Goal: Task Accomplishment & Management: Use online tool/utility

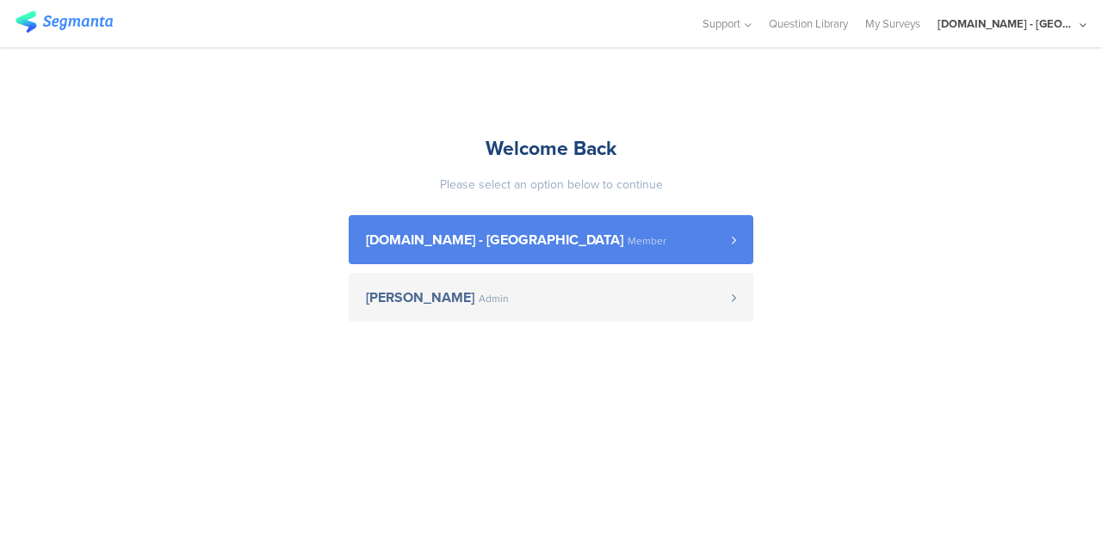
click at [581, 225] on link "Youtil.ro - Romania Member" at bounding box center [551, 239] width 405 height 49
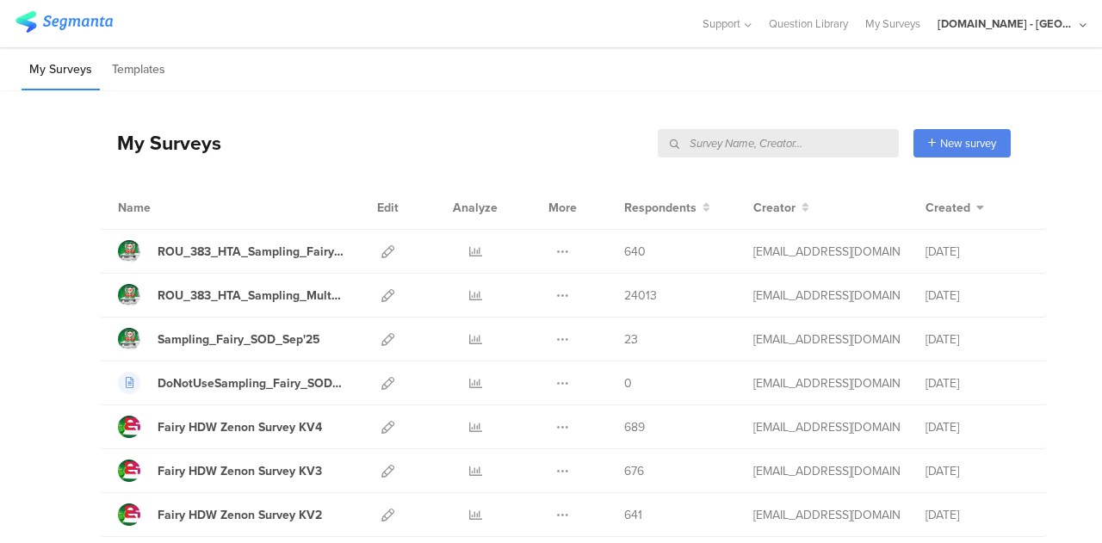
click at [798, 140] on input "text" at bounding box center [778, 143] width 241 height 28
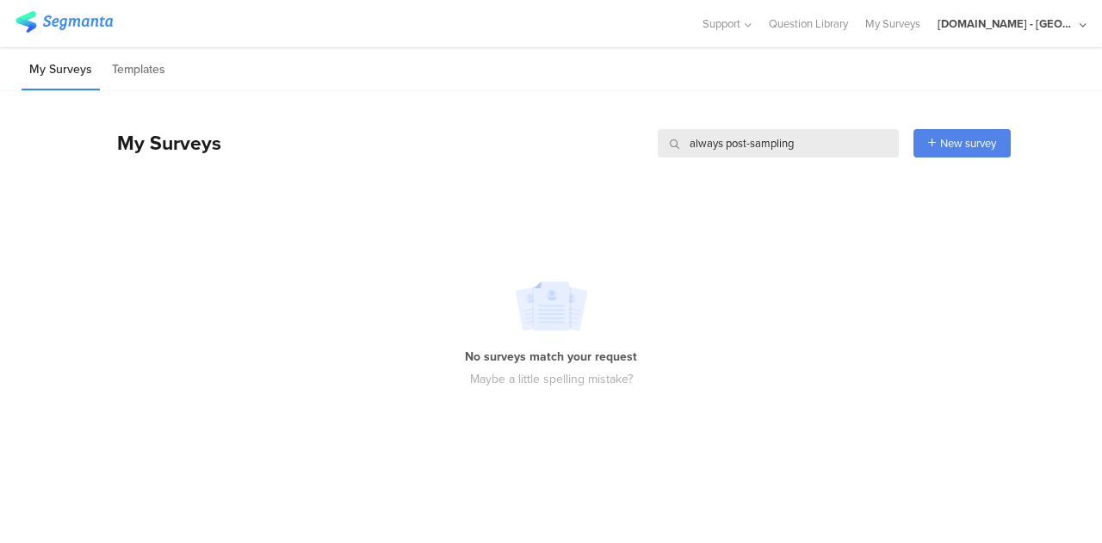
click at [805, 140] on input "always post-sampling" at bounding box center [778, 143] width 241 height 28
drag, startPoint x: 725, startPoint y: 144, endPoint x: 680, endPoint y: 143, distance: 44.8
click at [680, 143] on input "always post-sampling" at bounding box center [778, 143] width 241 height 28
type input "post-sampling"
drag, startPoint x: 761, startPoint y: 140, endPoint x: 637, endPoint y: 137, distance: 124.0
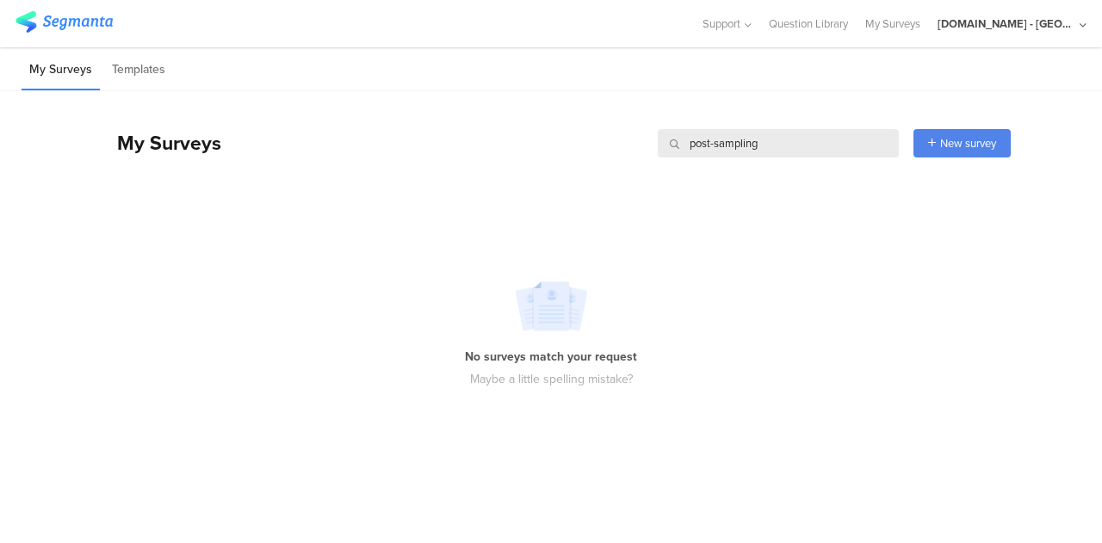
click at [637, 137] on div "My Surveys post-sampling post-sampling New survey Start from scratch Choose fro…" at bounding box center [555, 143] width 911 height 69
type input "sampling"
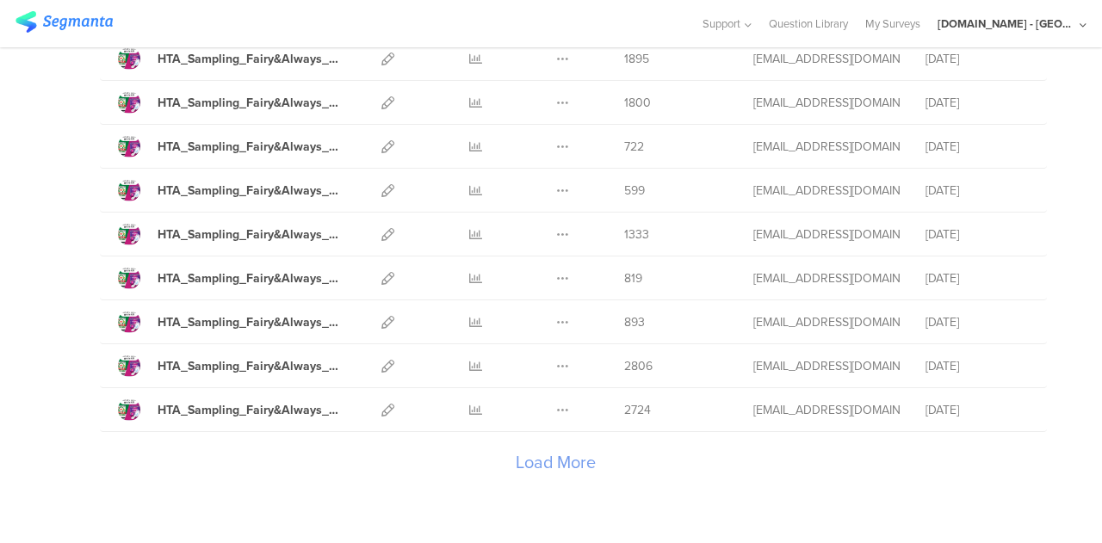
scroll to position [1993, 0]
click at [537, 443] on div "Load More" at bounding box center [555, 467] width 911 height 69
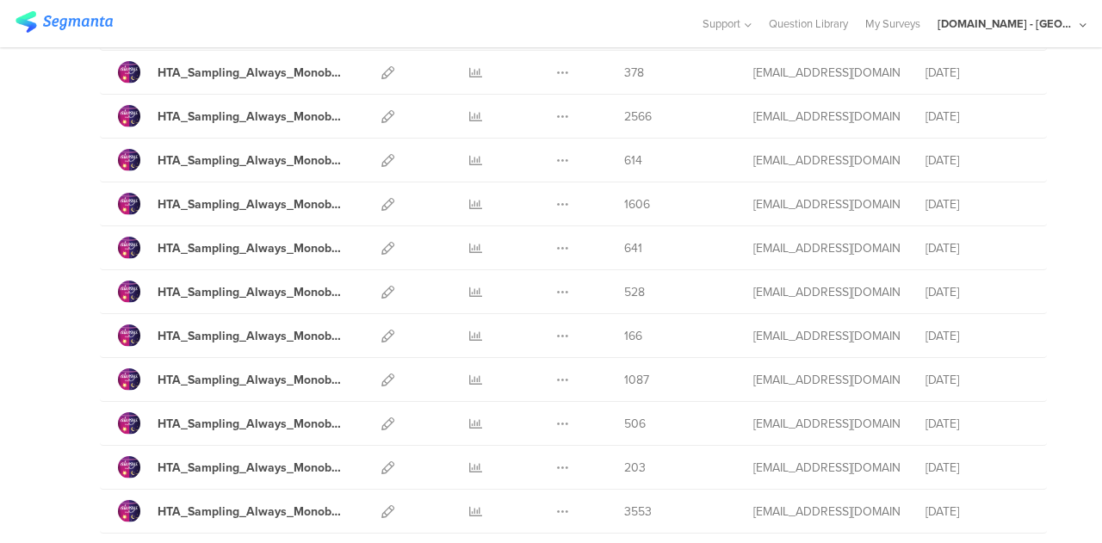
scroll to position [3650, 0]
click at [381, 329] on icon at bounding box center [387, 335] width 13 height 13
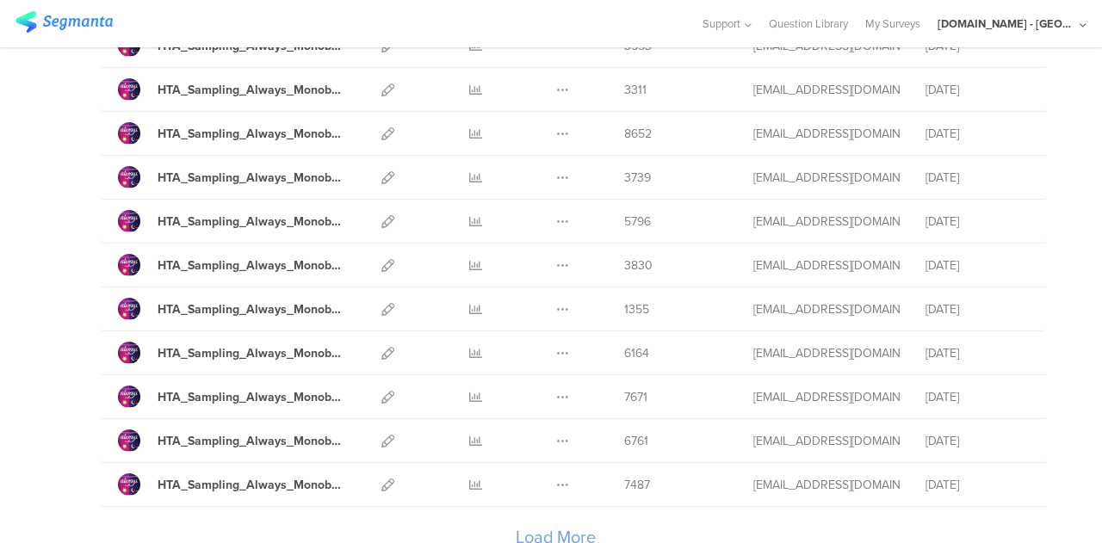
scroll to position [4229, 0]
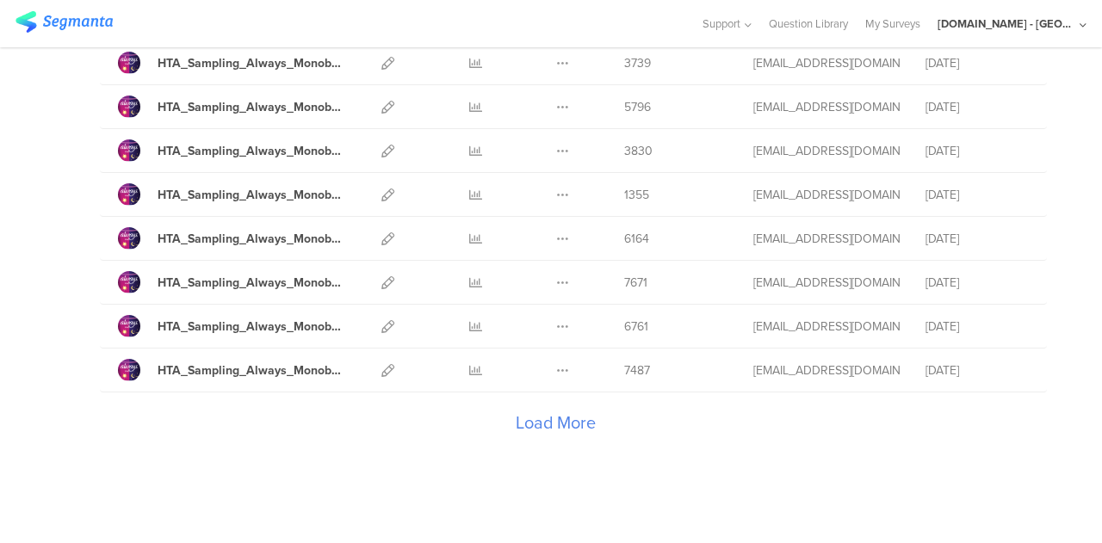
click at [548, 402] on div "Load More" at bounding box center [555, 427] width 911 height 69
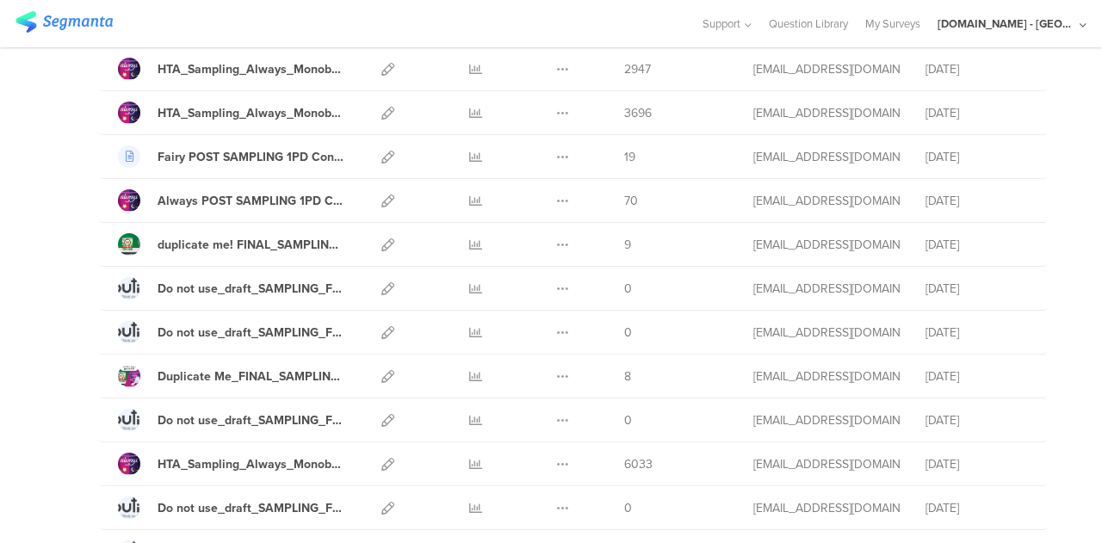
scroll to position [5229, 0]
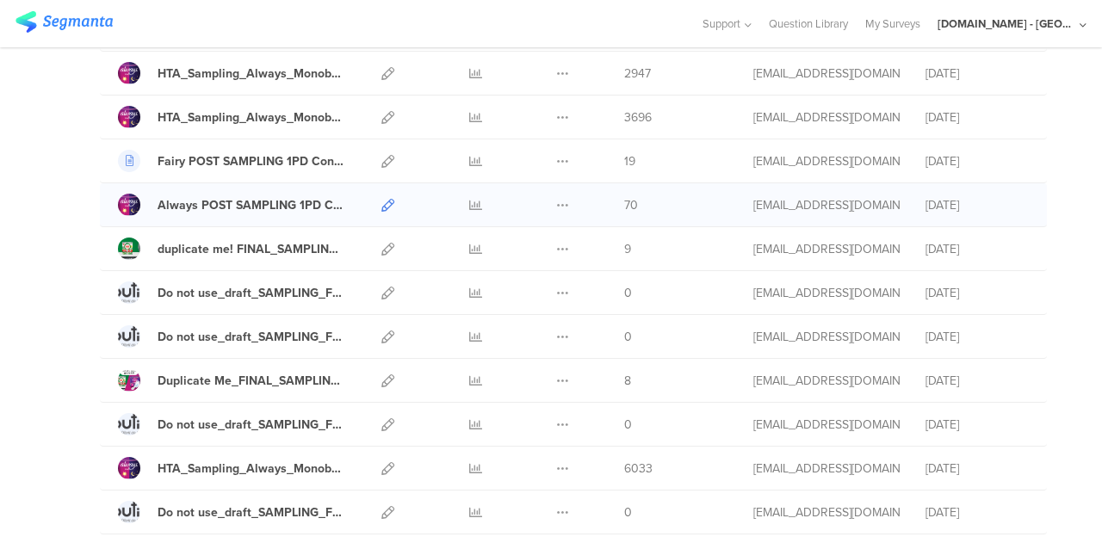
click at [381, 199] on icon at bounding box center [387, 205] width 13 height 13
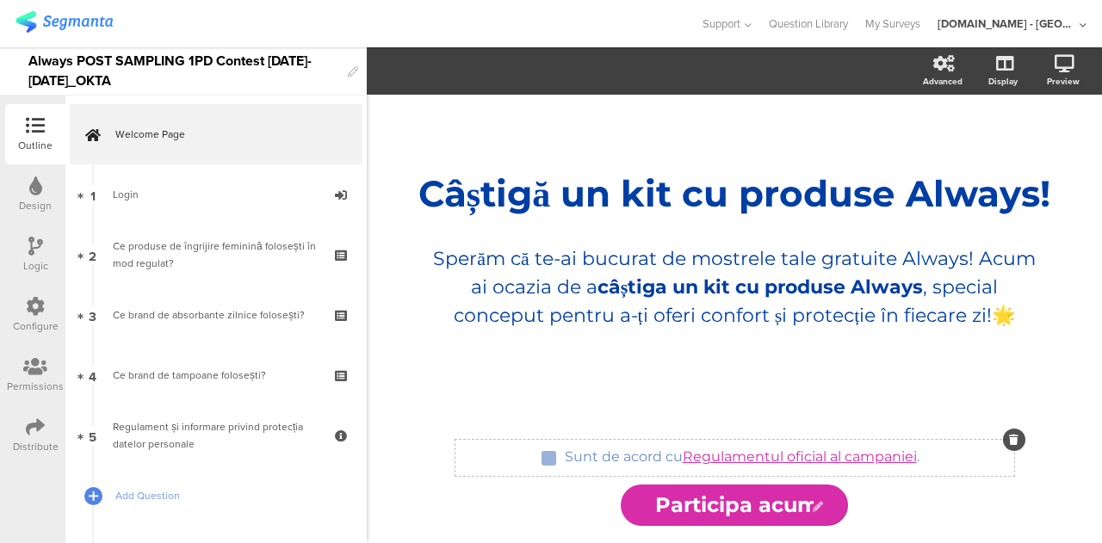
click at [763, 463] on div "Sunt de acord cu Regulamentul oficial al campaniei . Sunt de acord cu Regulamen…" at bounding box center [742, 458] width 363 height 28
click at [785, 463] on link "Regulamentul oficial al campaniei" at bounding box center [800, 457] width 234 height 16
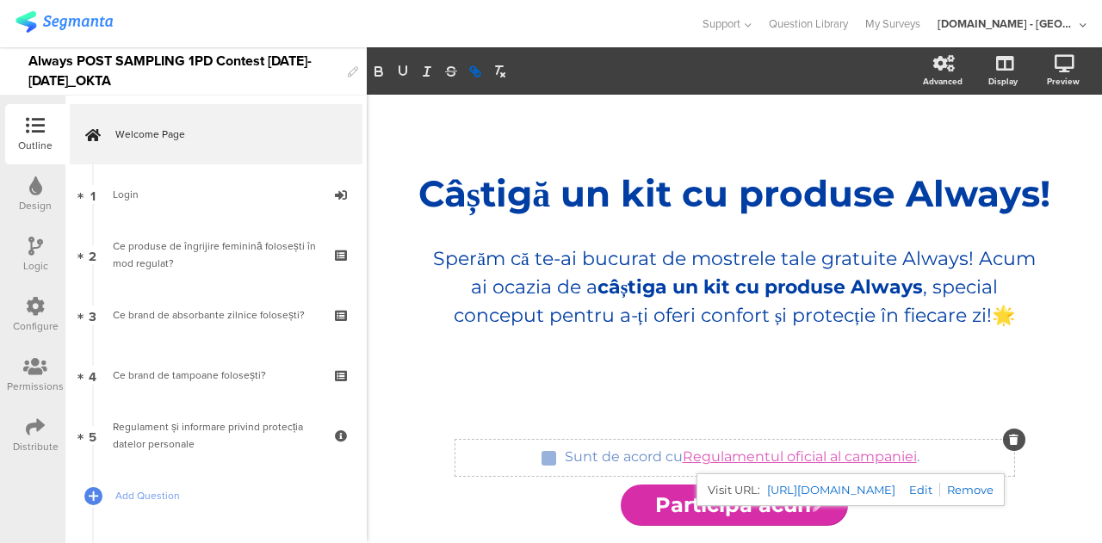
click at [815, 489] on link "[URL][DOMAIN_NAME]" at bounding box center [831, 490] width 128 height 22
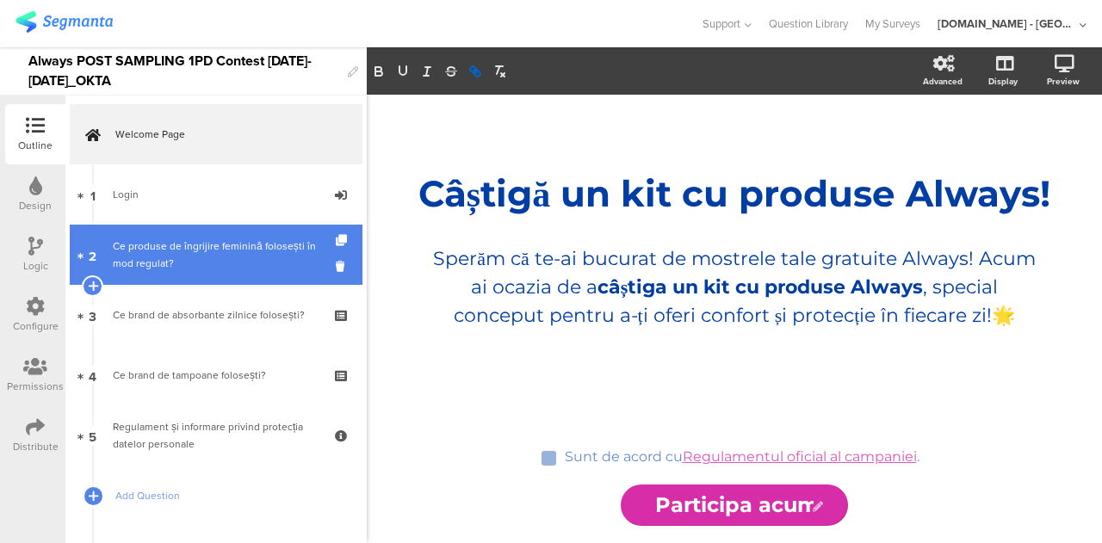
click at [212, 251] on div "Ce produse de îngrijire feminină folosești în mod regulat?" at bounding box center [216, 255] width 206 height 34
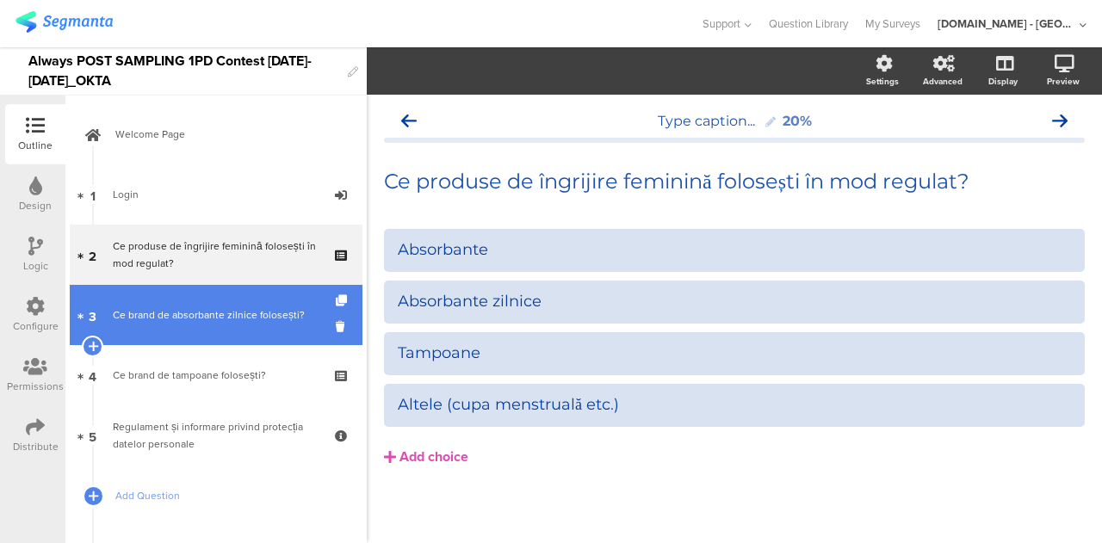
click at [207, 322] on div "Ce brand de absorbante zilnice folosești?" at bounding box center [216, 315] width 206 height 17
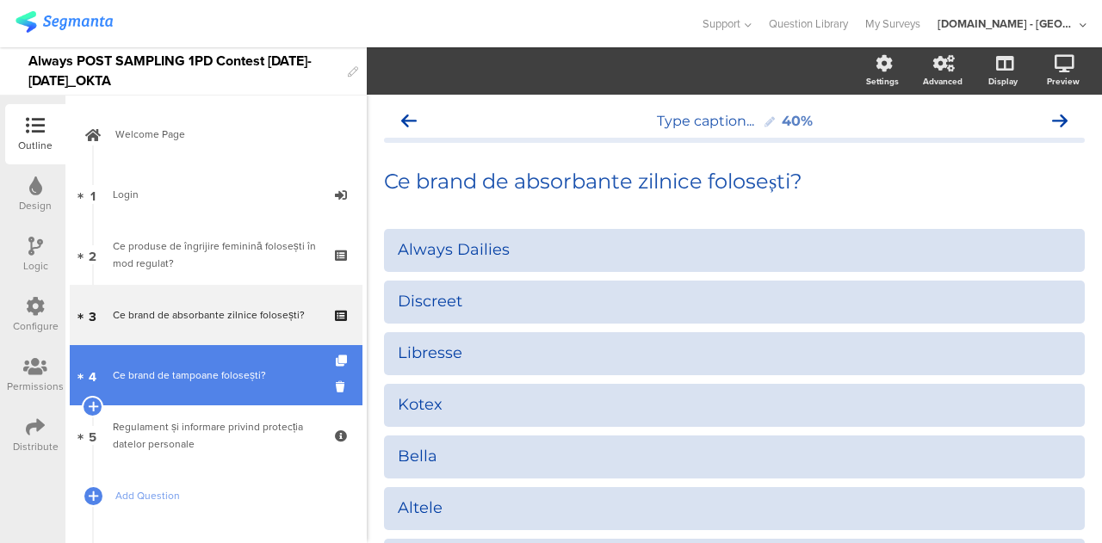
click at [216, 376] on div "Ce brand de tampoane folosești?" at bounding box center [216, 375] width 206 height 17
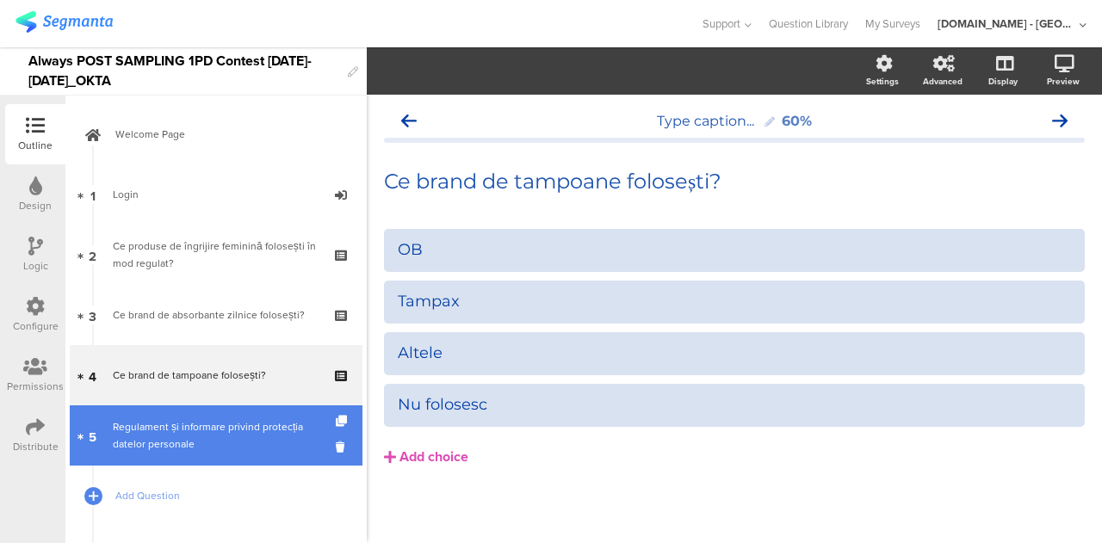
click at [212, 431] on div "Regulament și informare privind protecția datelor personale" at bounding box center [216, 436] width 206 height 34
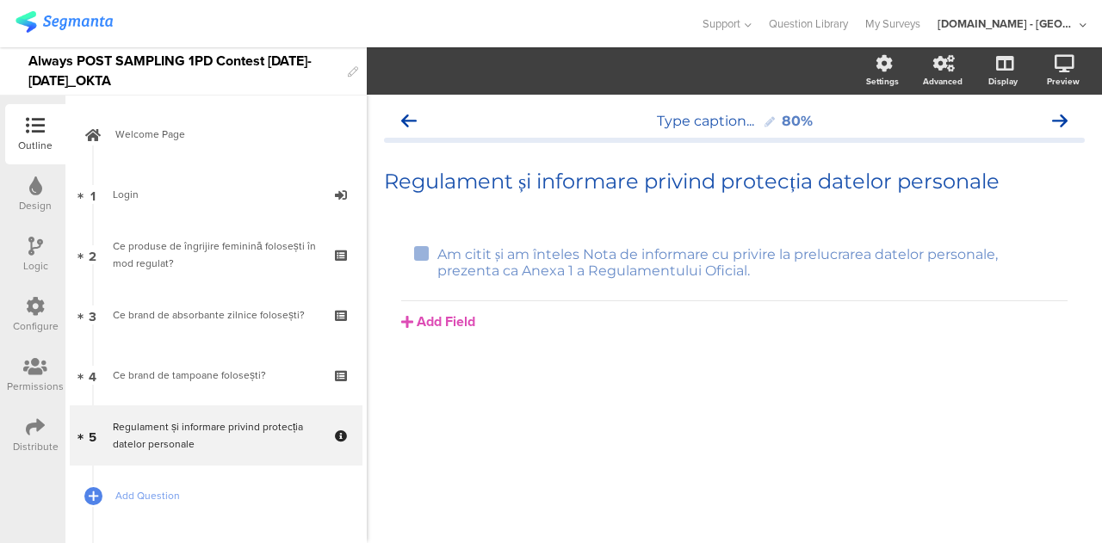
click at [39, 313] on icon at bounding box center [35, 306] width 19 height 19
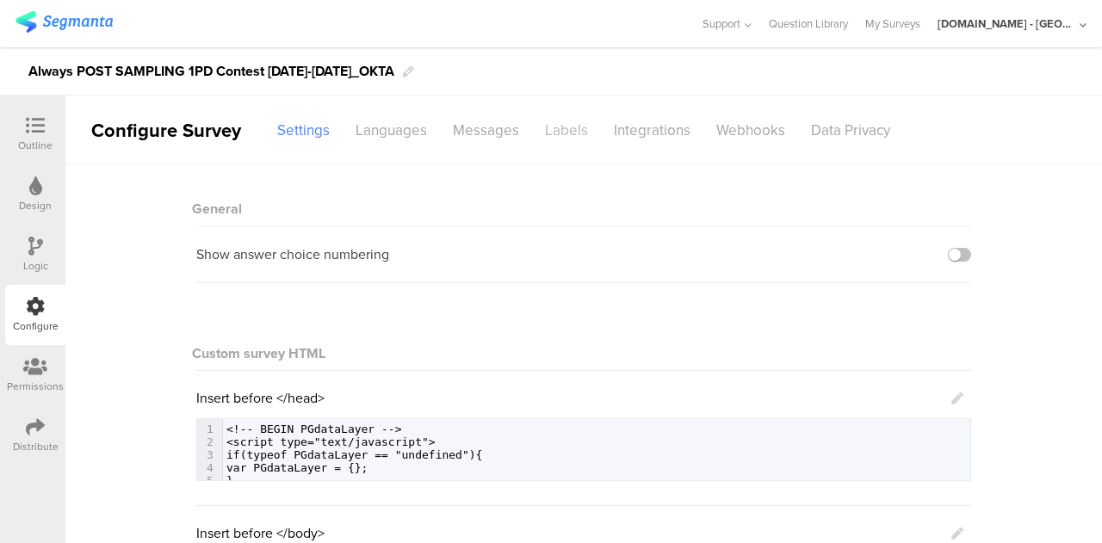
click at [556, 118] on div "Labels" at bounding box center [566, 130] width 69 height 30
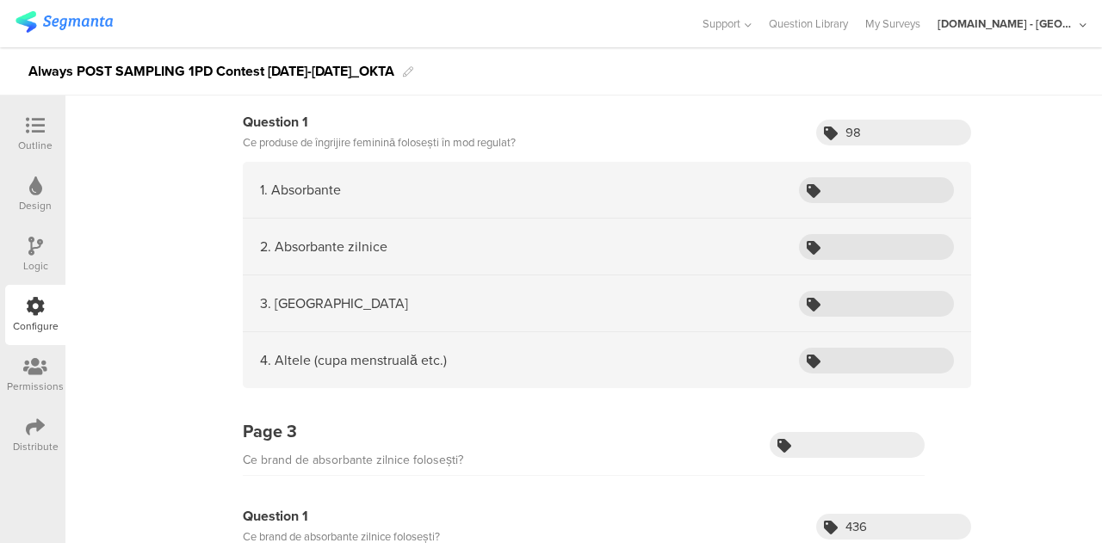
scroll to position [537, 0]
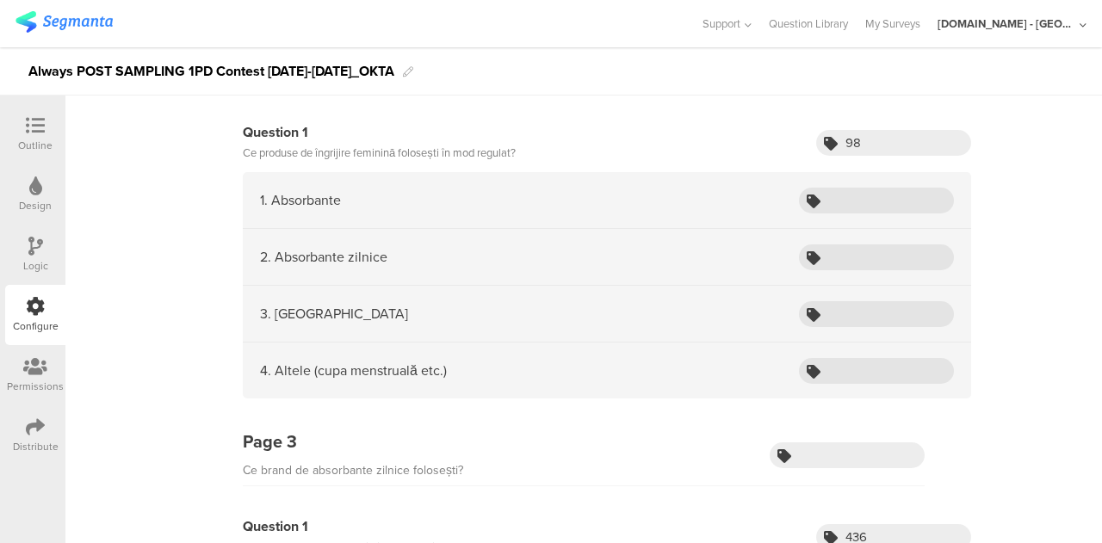
click at [36, 139] on div "Outline" at bounding box center [35, 146] width 34 height 16
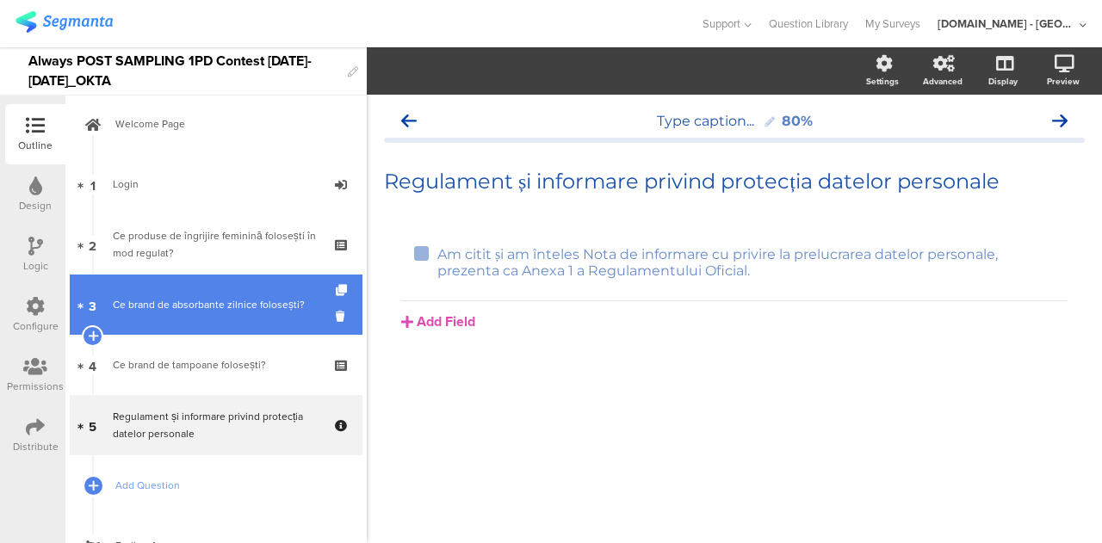
scroll to position [7, 0]
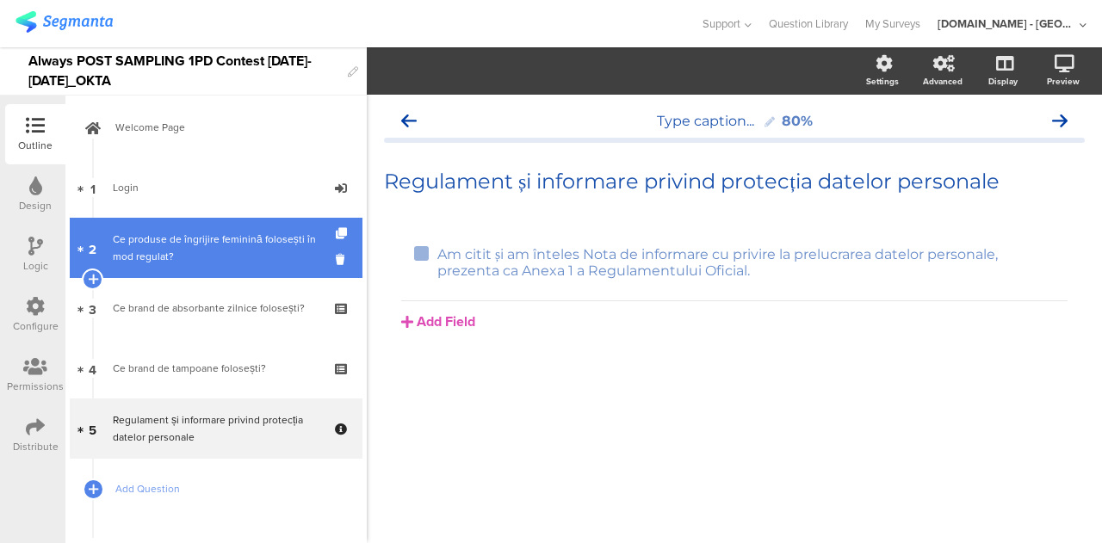
click at [208, 251] on div "Ce produse de îngrijire feminină folosești în mod regulat?" at bounding box center [216, 248] width 206 height 34
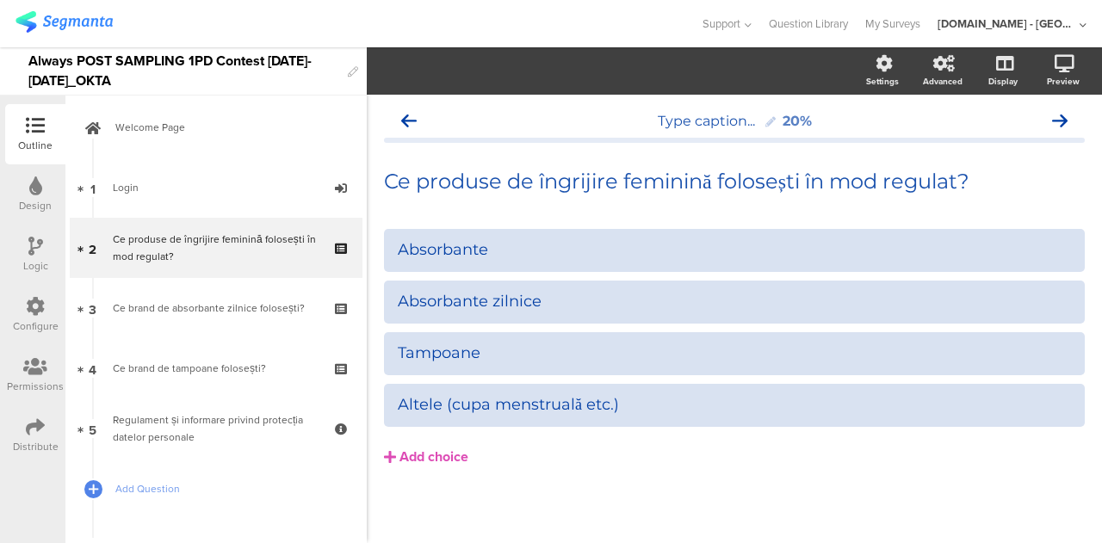
click at [36, 319] on div "Configure" at bounding box center [36, 327] width 46 height 16
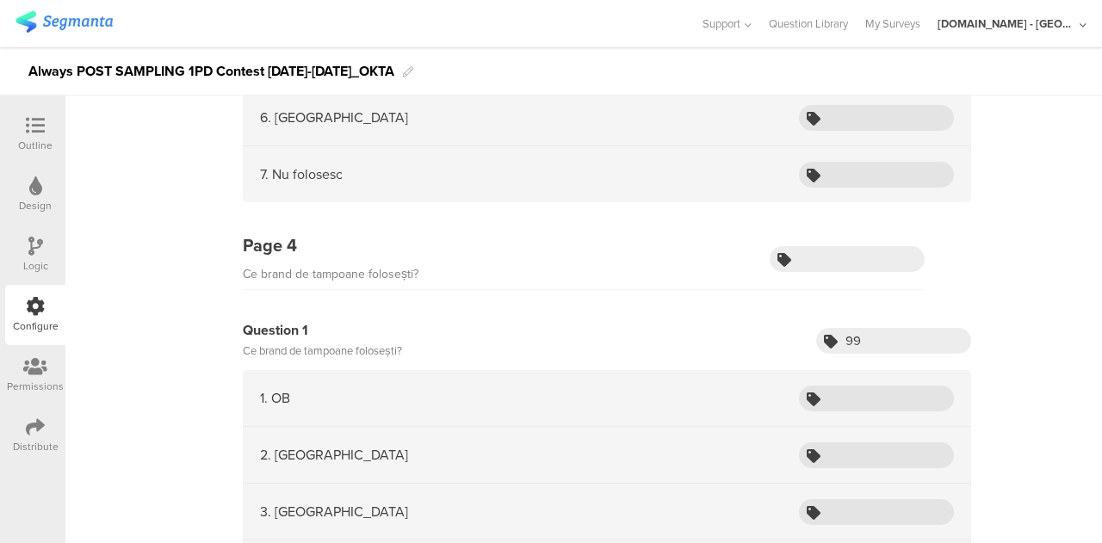
scroll to position [1330, 0]
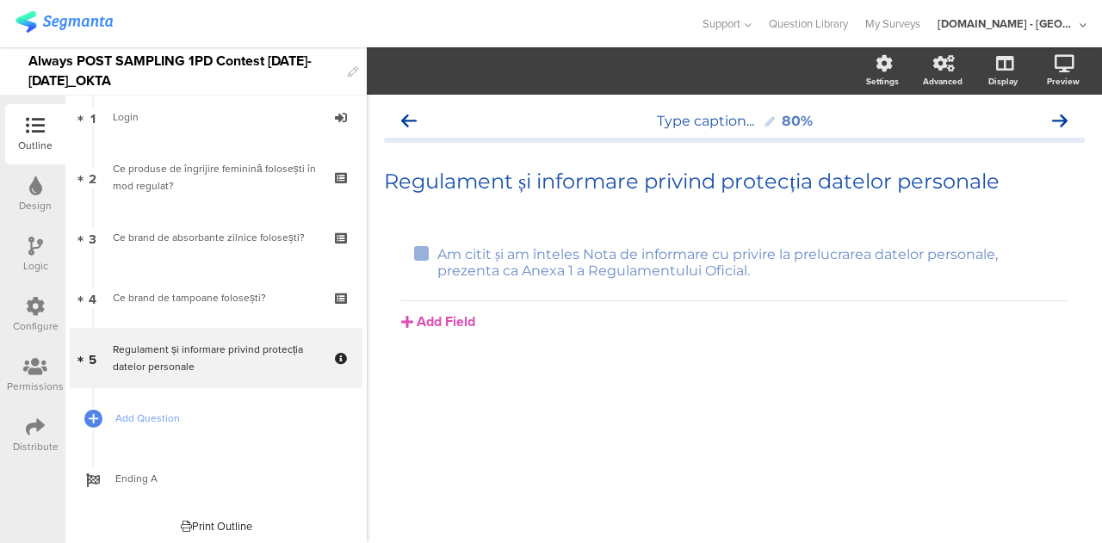
scroll to position [81, 0]
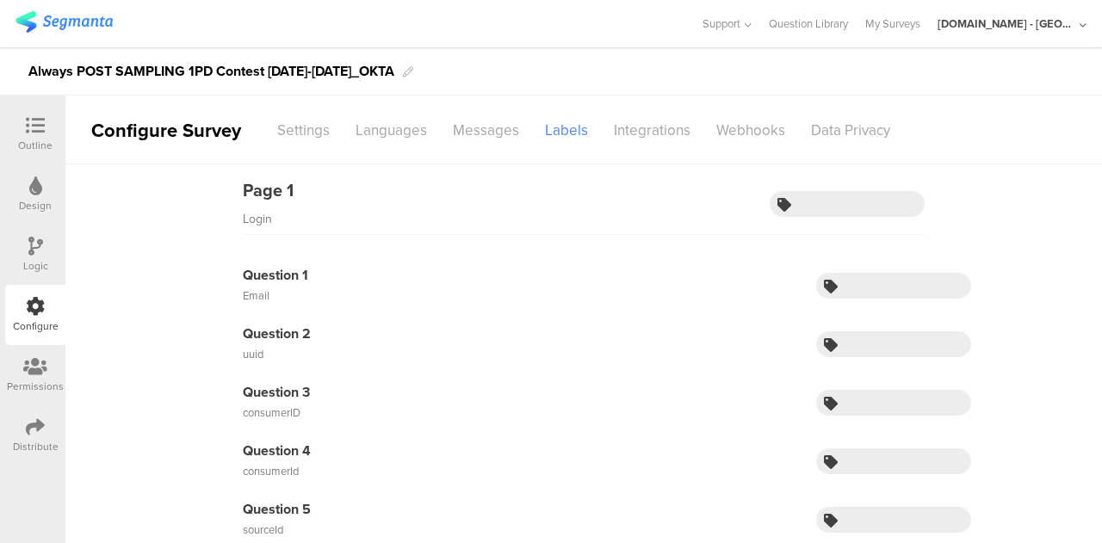
scroll to position [1330, 0]
